Goal: Find specific page/section: Find specific page/section

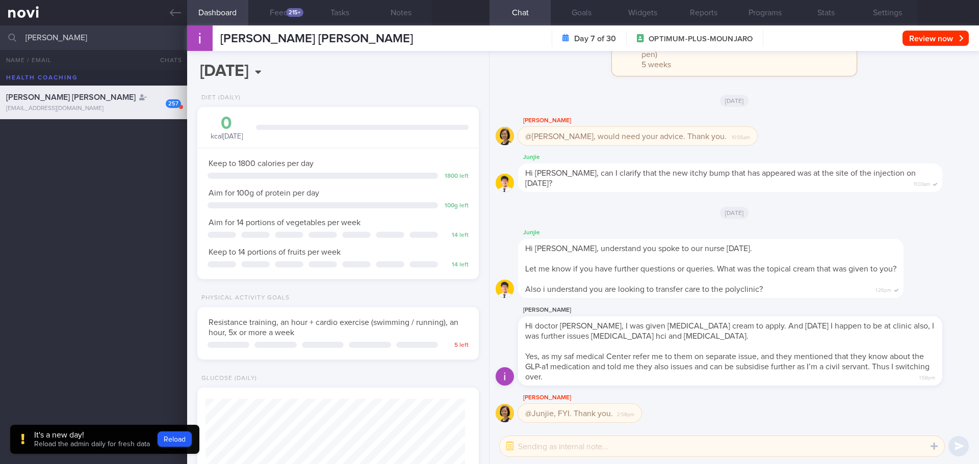
select select "9"
click at [9, 36] on div "ivan koh All active patients Assigned patients All active patients Archived pat…" at bounding box center [489, 37] width 979 height 24
click at [172, 18] on icon at bounding box center [175, 12] width 11 height 11
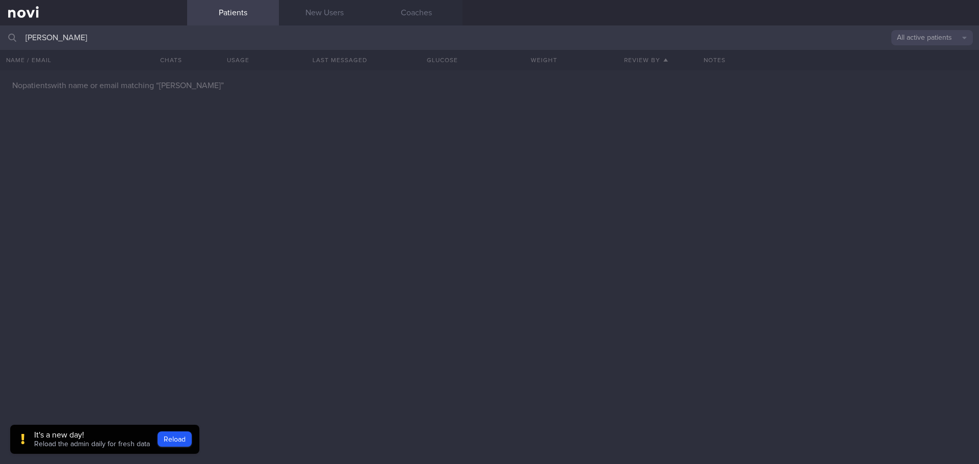
click at [103, 43] on input "[PERSON_NAME]" at bounding box center [489, 37] width 979 height 24
click at [105, 39] on input "[PERSON_NAME]" at bounding box center [489, 37] width 979 height 24
click at [903, 43] on button "All active patients" at bounding box center [932, 37] width 82 height 15
click at [910, 65] on button "All active patients" at bounding box center [932, 70] width 82 height 15
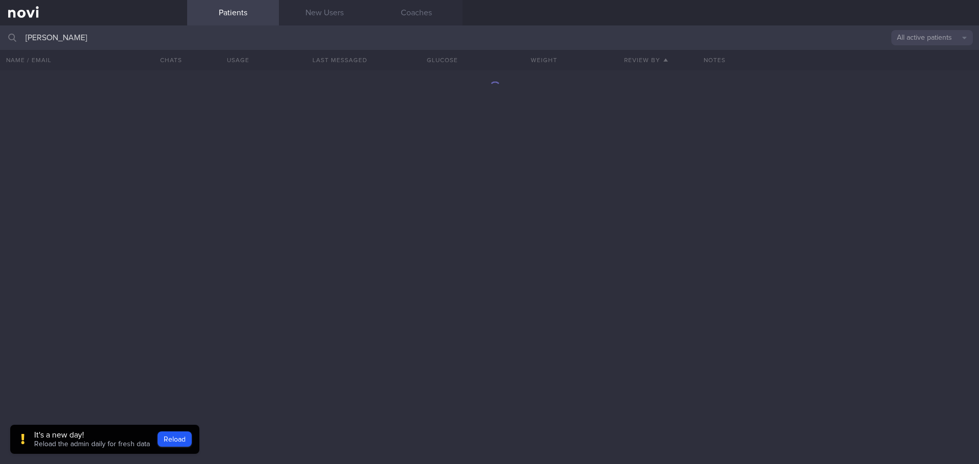
click at [172, 36] on input "[PERSON_NAME]" at bounding box center [489, 37] width 979 height 24
click at [111, 41] on input "[PERSON_NAME]" at bounding box center [489, 37] width 979 height 24
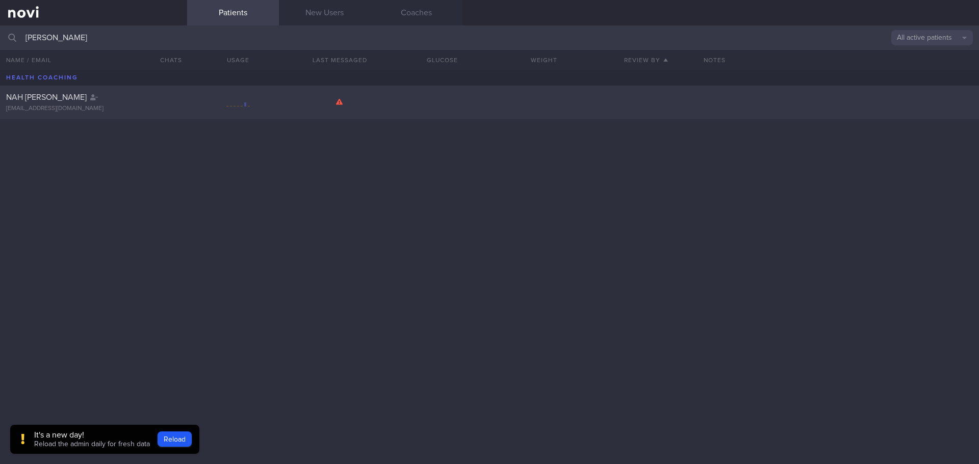
type input "[PERSON_NAME]"
click at [47, 90] on div "NAH CATHERINE kurz8888@gmail.com" at bounding box center [489, 103] width 979 height 34
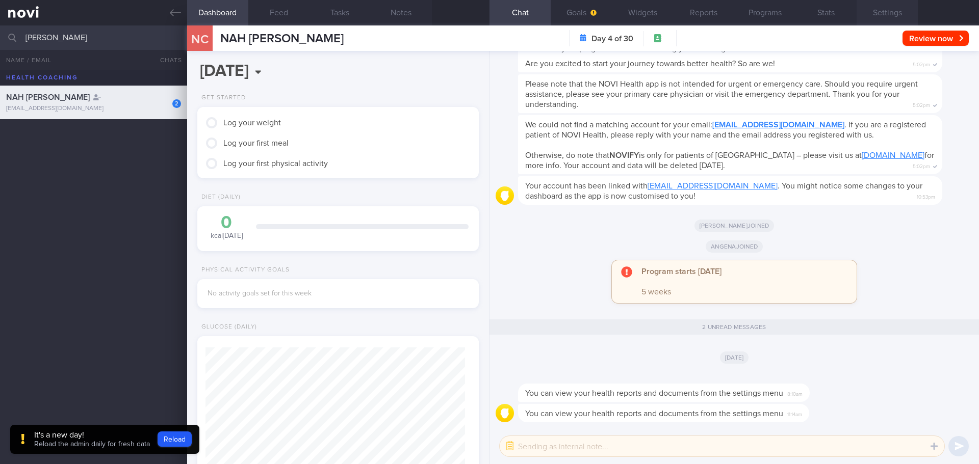
click at [890, 12] on button "Settings" at bounding box center [886, 12] width 61 height 25
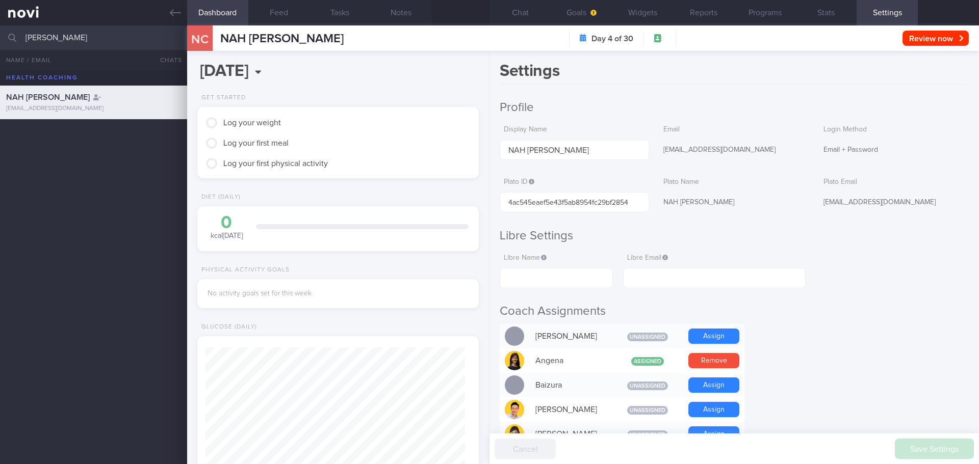
scroll to position [127, 256]
